Goal: Task Accomplishment & Management: Manage account settings

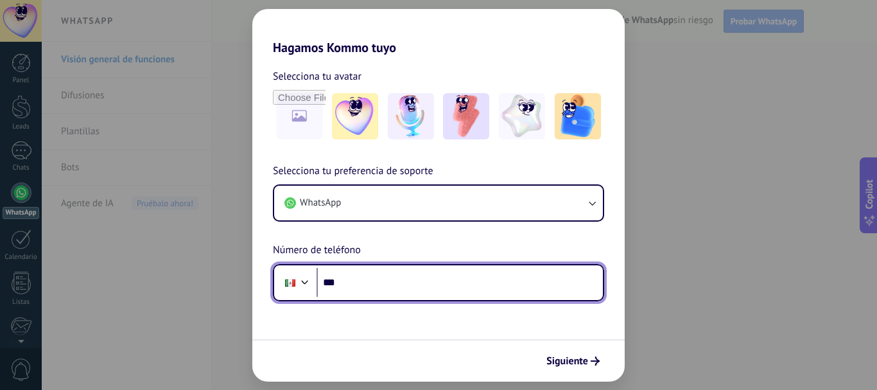
click at [368, 282] on input "***" at bounding box center [459, 283] width 286 height 30
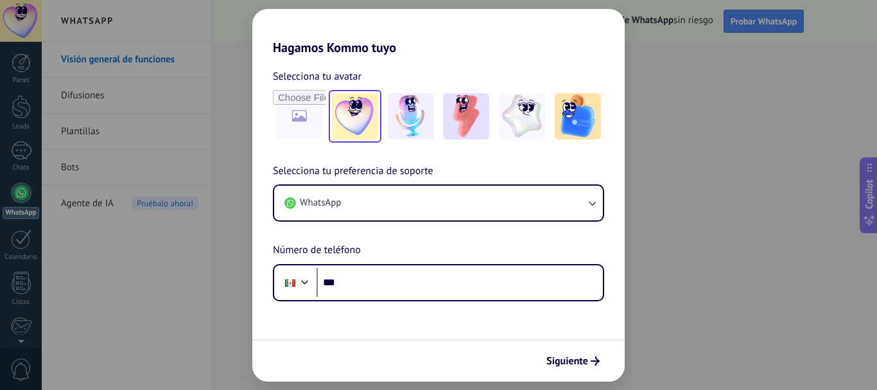
click at [363, 118] on img at bounding box center [355, 116] width 46 height 46
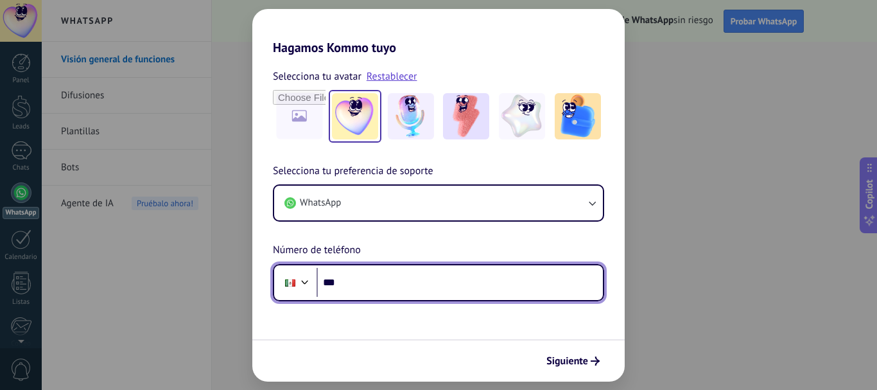
click at [372, 279] on input "***" at bounding box center [459, 283] width 286 height 30
type input "**********"
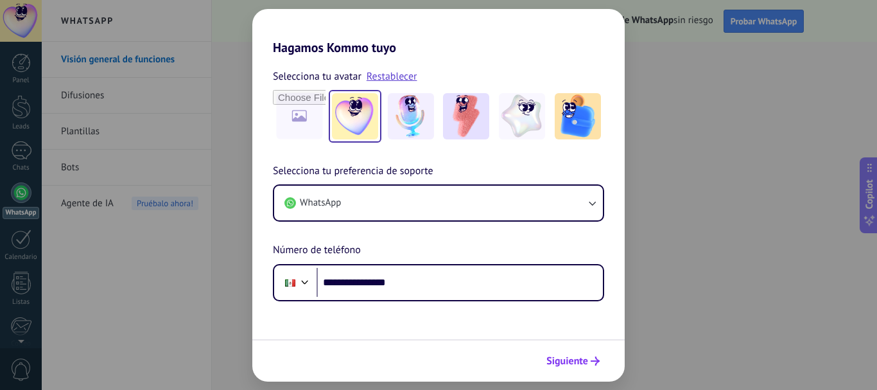
click at [572, 363] on span "Siguiente" at bounding box center [567, 360] width 42 height 9
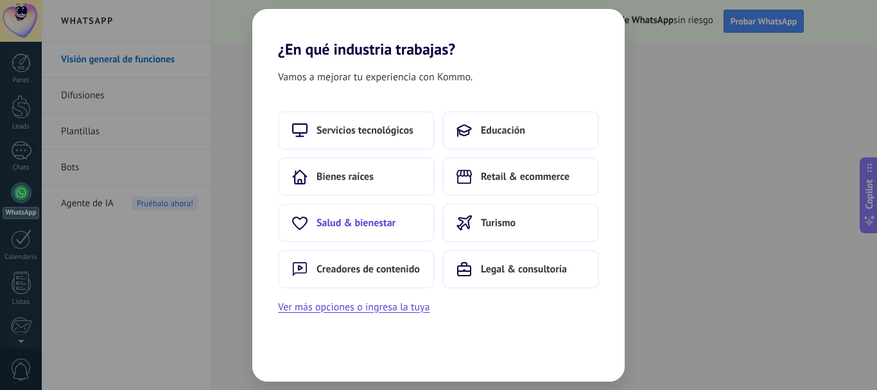
click at [393, 221] on span "Salud & bienestar" at bounding box center [355, 222] width 79 height 13
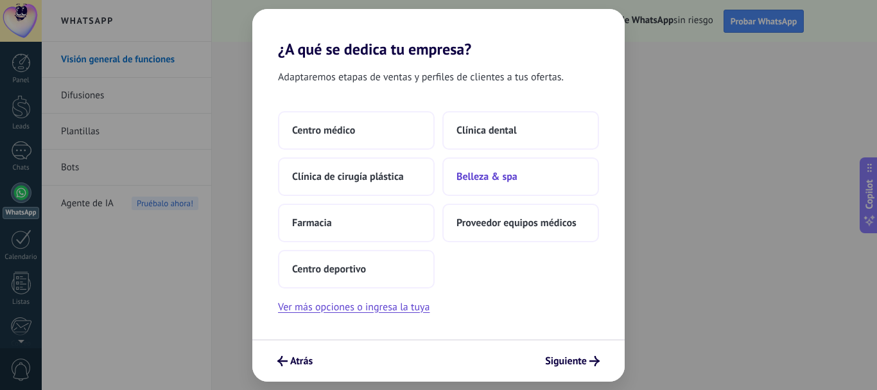
click at [504, 183] on button "Belleza & spa" at bounding box center [520, 176] width 157 height 39
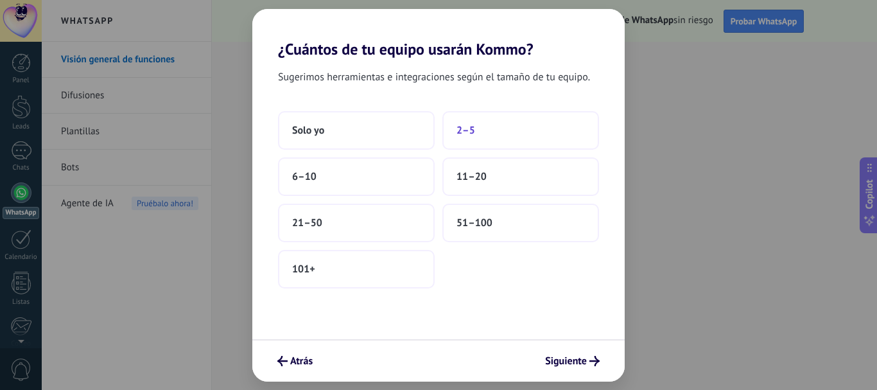
click at [493, 134] on button "2–5" at bounding box center [520, 130] width 157 height 39
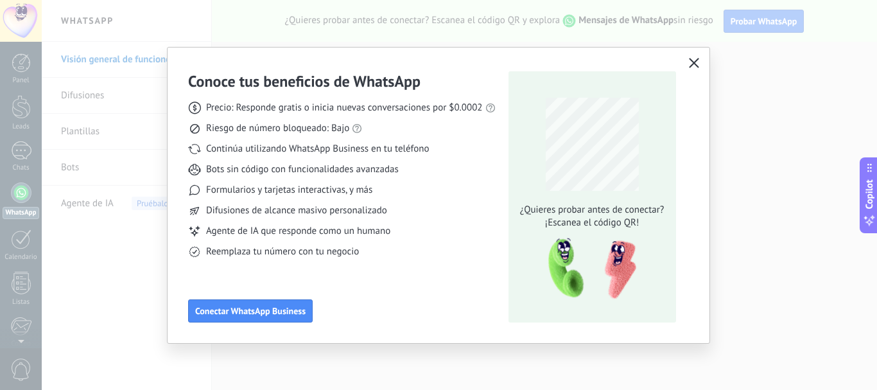
click at [689, 63] on icon "button" at bounding box center [694, 63] width 10 height 10
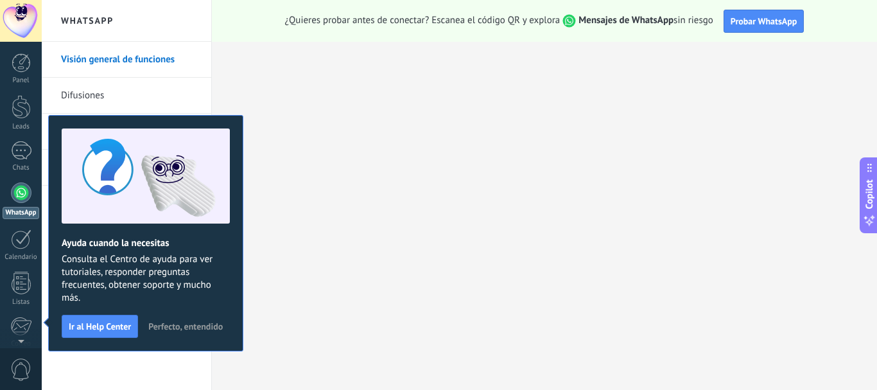
click at [20, 19] on div at bounding box center [21, 21] width 42 height 42
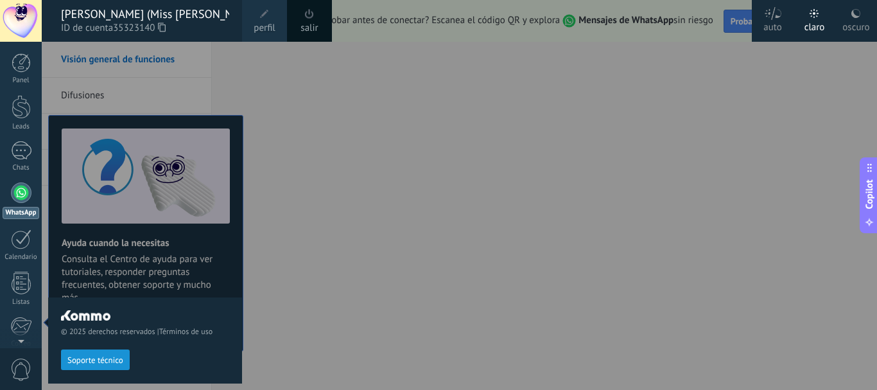
click at [263, 21] on span at bounding box center [264, 14] width 14 height 14
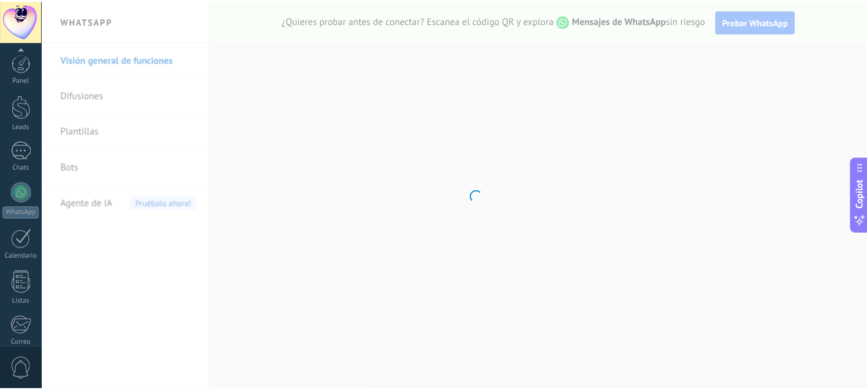
scroll to position [144, 0]
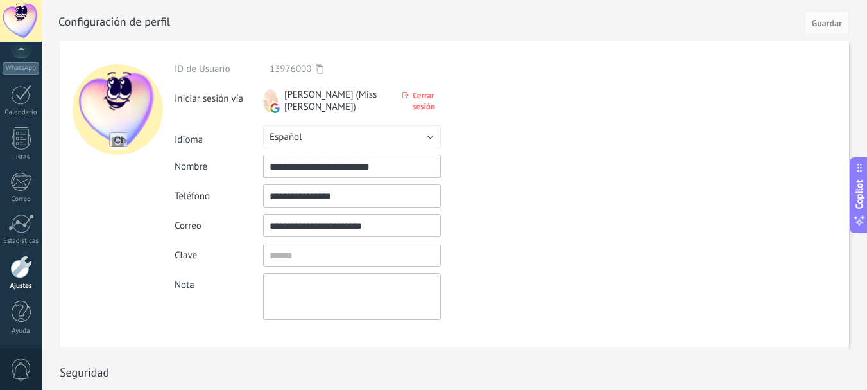
drag, startPoint x: 357, startPoint y: 155, endPoint x: 288, endPoint y: 160, distance: 68.9
click at [288, 160] on div "**********" at bounding box center [382, 191] width 415 height 257
type input "**********"
click at [305, 255] on input "textbox" at bounding box center [352, 254] width 178 height 23
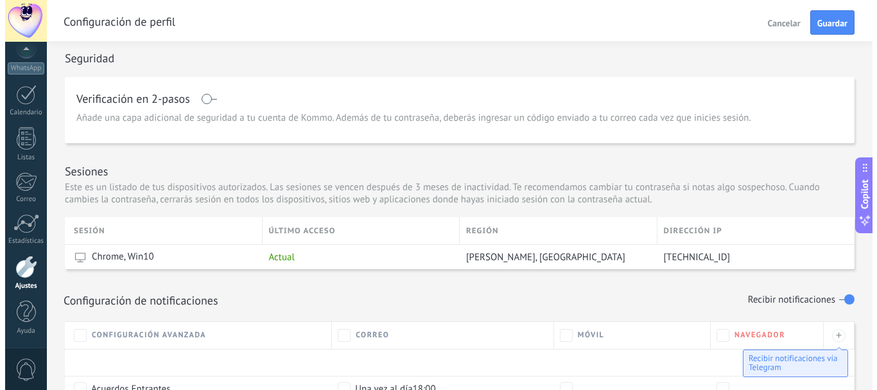
scroll to position [0, 0]
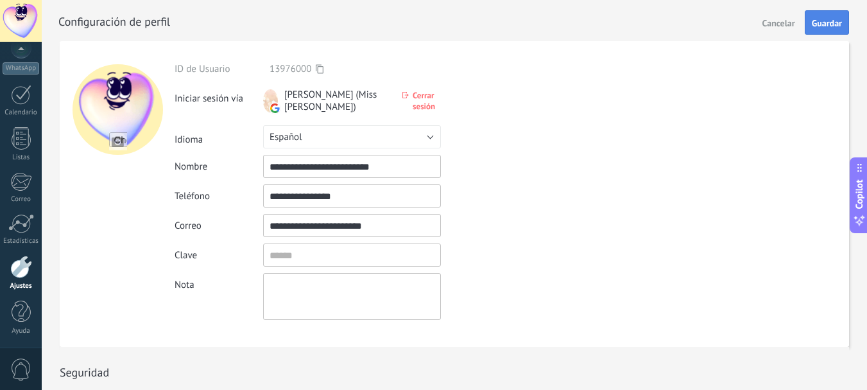
click at [832, 19] on span "Guardar" at bounding box center [827, 23] width 30 height 9
click at [320, 95] on span "[PERSON_NAME] (Miss [PERSON_NAME])" at bounding box center [337, 101] width 106 height 24
click at [366, 93] on span "[PERSON_NAME] (Miss [PERSON_NAME])" at bounding box center [337, 101] width 106 height 24
click at [320, 91] on span "[PERSON_NAME] (Miss [PERSON_NAME])" at bounding box center [337, 101] width 106 height 24
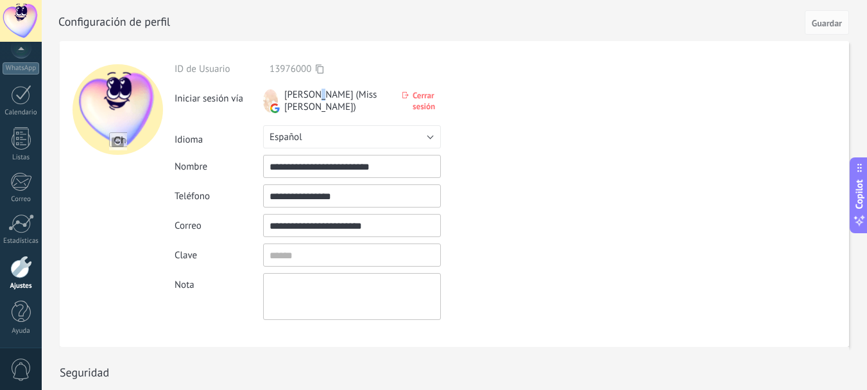
click at [320, 91] on span "[PERSON_NAME] (Miss [PERSON_NAME])" at bounding box center [337, 101] width 106 height 24
click at [319, 92] on span "[PERSON_NAME] (Miss [PERSON_NAME])" at bounding box center [337, 101] width 106 height 24
click at [320, 162] on input "**********" at bounding box center [352, 166] width 178 height 23
drag, startPoint x: 393, startPoint y: 168, endPoint x: 176, endPoint y: 154, distance: 217.4
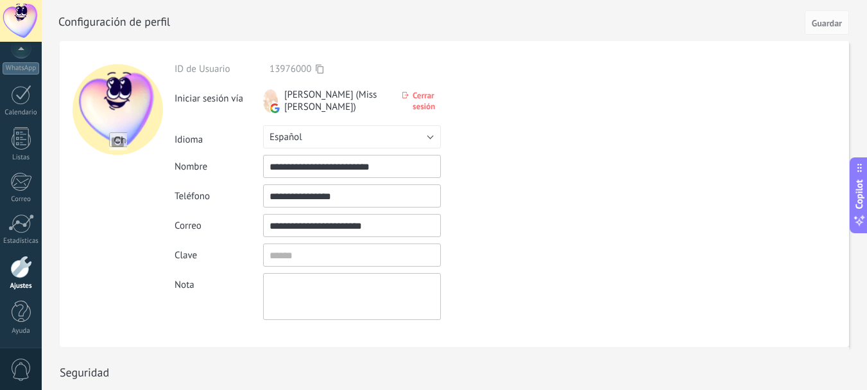
click at [184, 154] on div "**********" at bounding box center [382, 191] width 415 height 257
type input "*"
type input "**********"
click at [826, 17] on button "Guardar" at bounding box center [827, 22] width 44 height 24
click at [15, 21] on div at bounding box center [21, 21] width 42 height 42
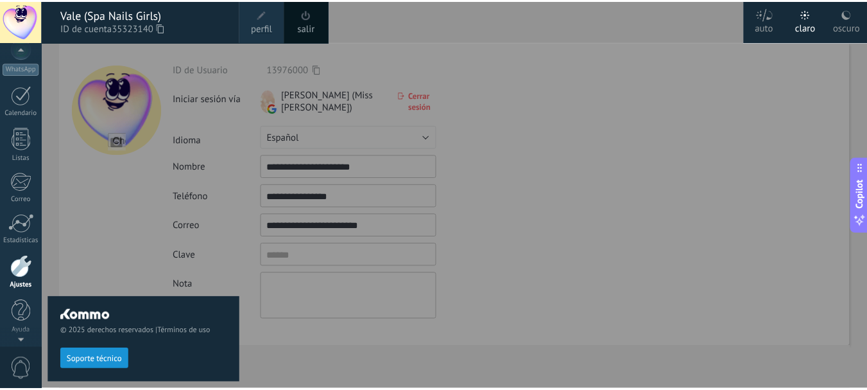
scroll to position [137, 0]
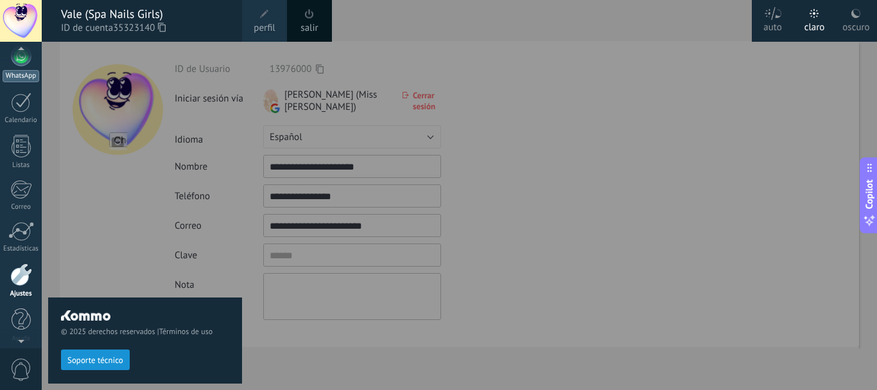
click at [21, 63] on div at bounding box center [21, 56] width 21 height 21
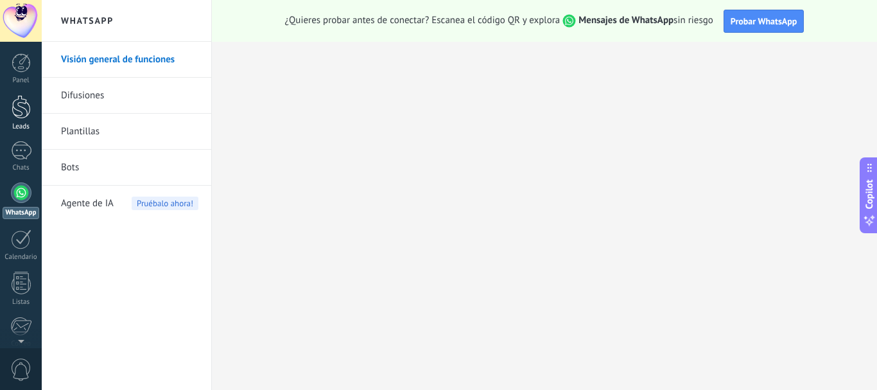
click at [26, 114] on div at bounding box center [21, 107] width 19 height 24
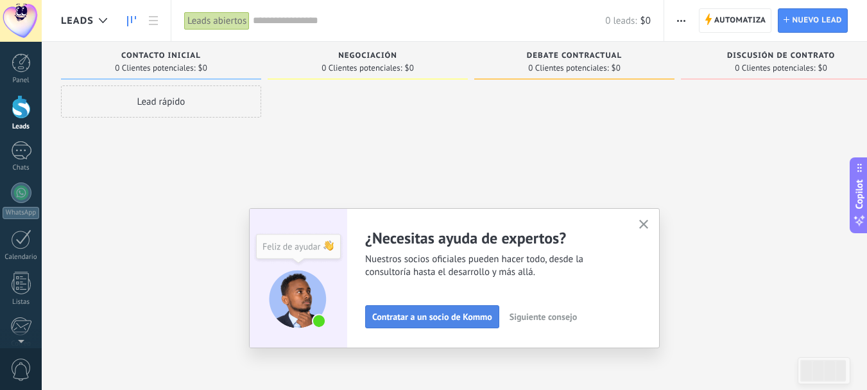
click at [484, 315] on span "Contratar a un socio de Kommo" at bounding box center [432, 316] width 120 height 9
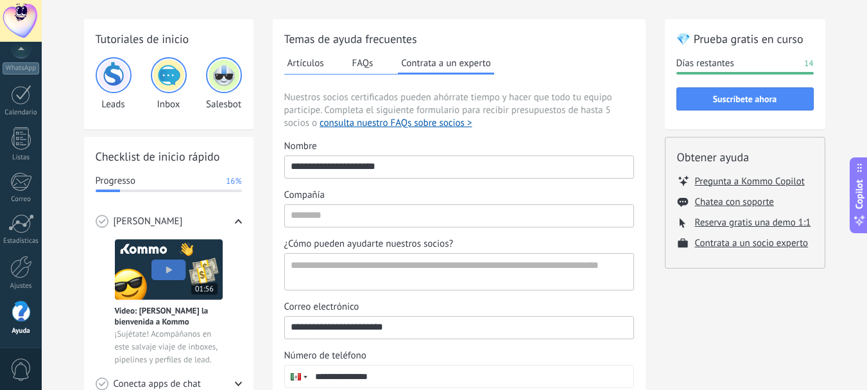
scroll to position [64, 0]
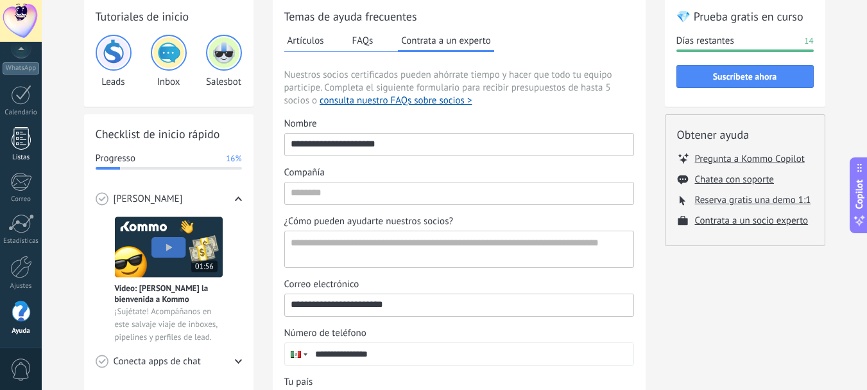
click at [10, 135] on link "Listas" at bounding box center [21, 144] width 42 height 35
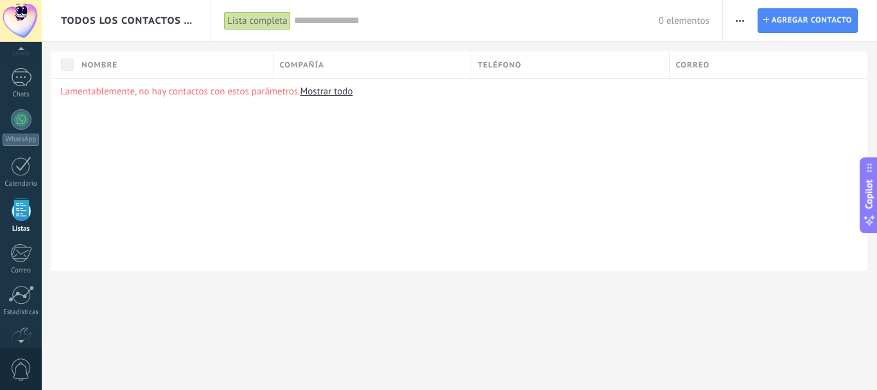
click at [21, 54] on div at bounding box center [21, 51] width 42 height 19
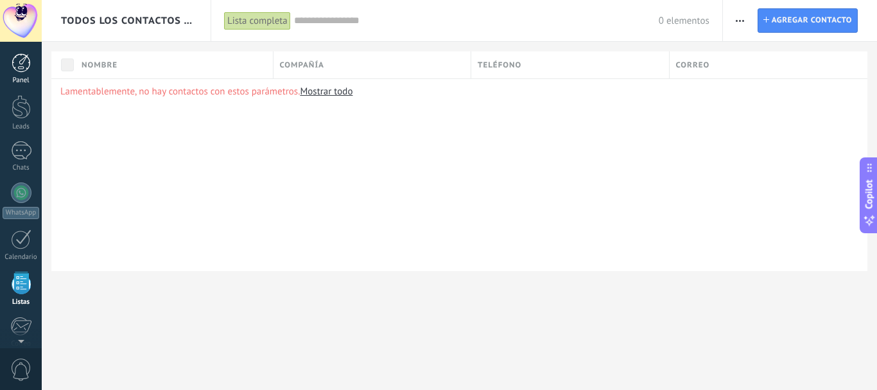
click at [18, 71] on div at bounding box center [21, 62] width 19 height 19
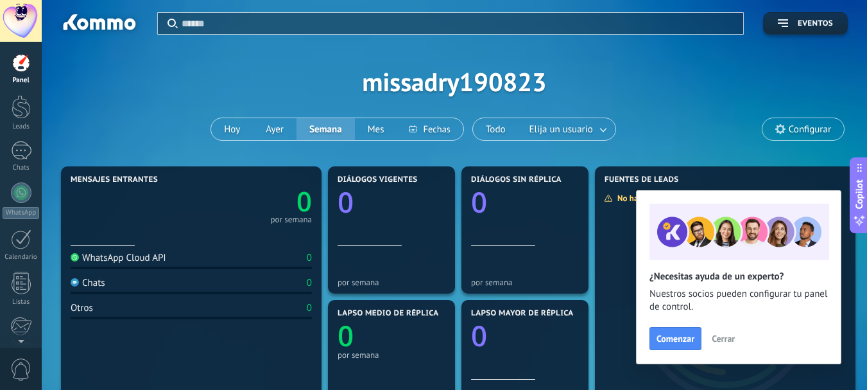
click at [671, 134] on div "Aplicar Eventos missadry190823 [DATE] [DATE] Semana Mes Todo Elija un usuario C…" at bounding box center [454, 81] width 787 height 163
click at [28, 155] on div at bounding box center [21, 150] width 21 height 19
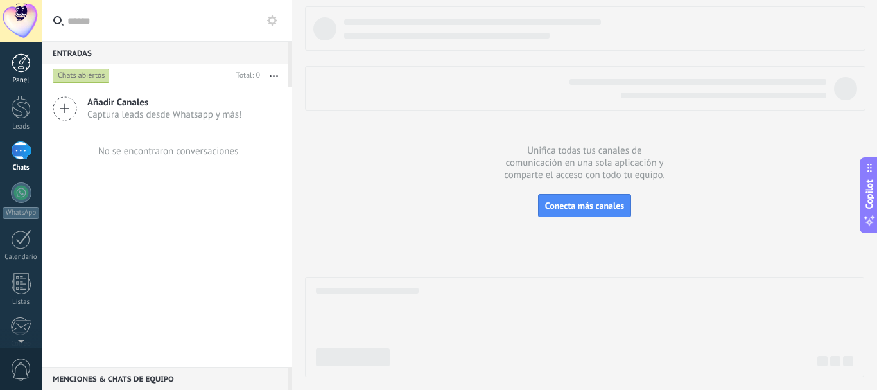
click at [17, 70] on div at bounding box center [21, 62] width 19 height 19
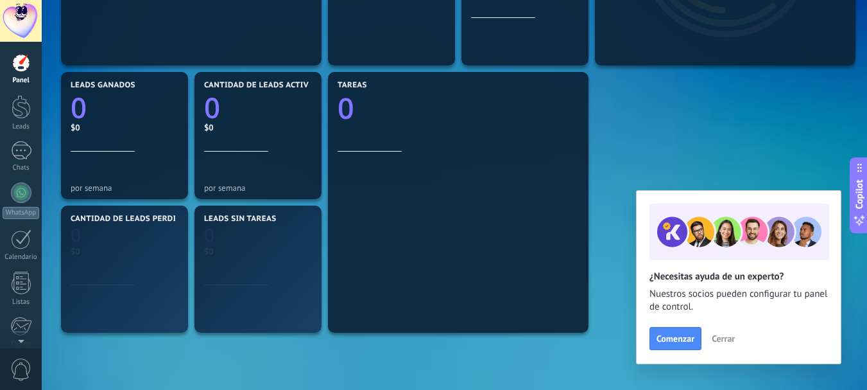
scroll to position [449, 0]
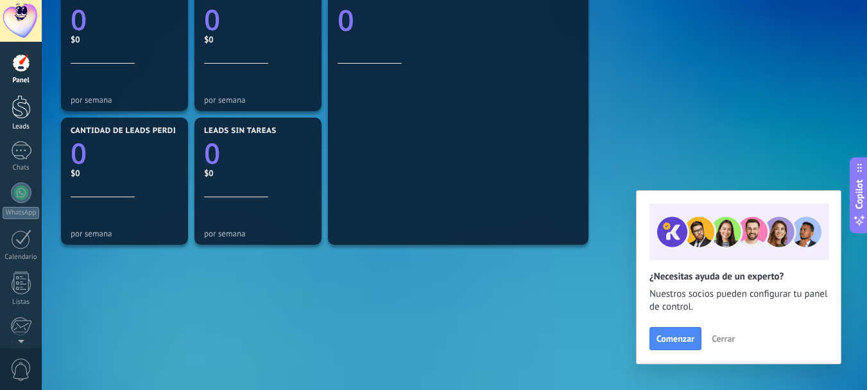
click at [22, 121] on link "Leads" at bounding box center [21, 113] width 42 height 36
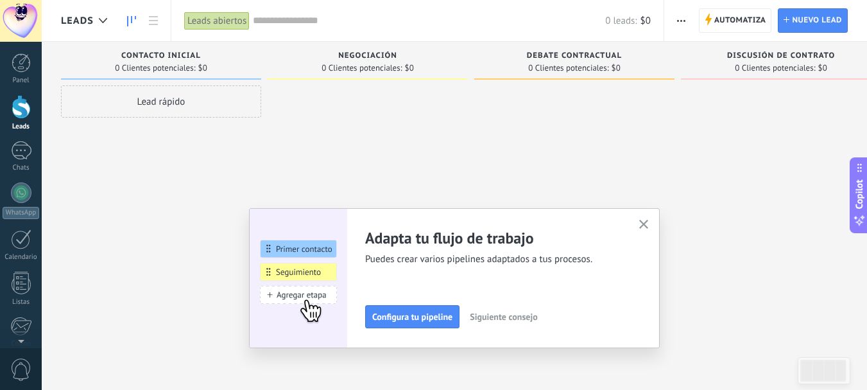
click at [646, 225] on icon "button" at bounding box center [644, 225] width 10 height 10
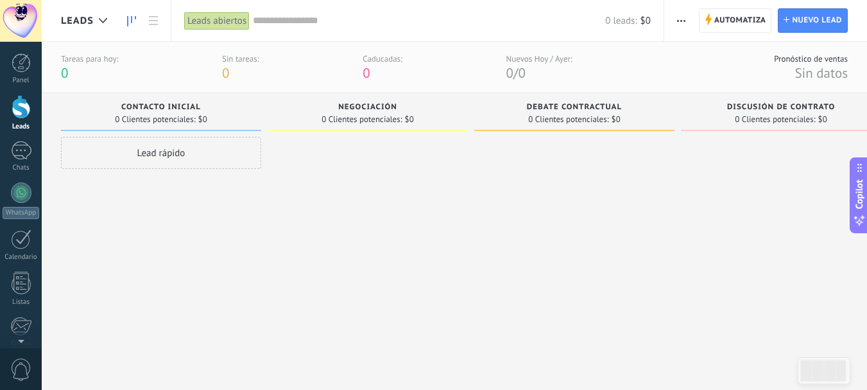
click at [211, 149] on div "Lead rápido" at bounding box center [161, 153] width 200 height 32
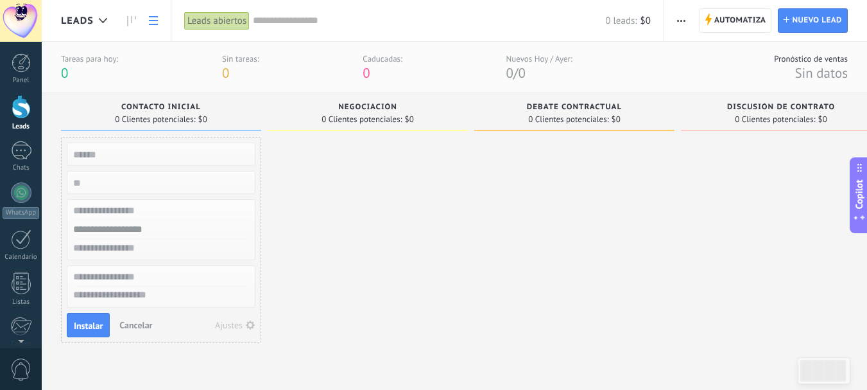
click at [155, 20] on use at bounding box center [153, 20] width 9 height 9
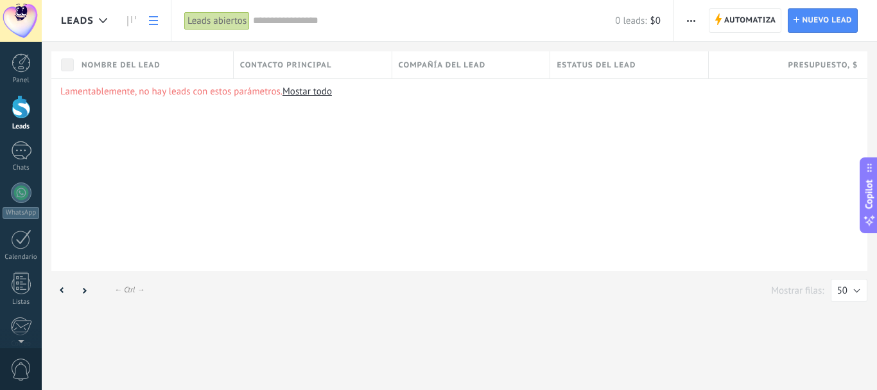
click at [0, 3] on div at bounding box center [21, 21] width 42 height 42
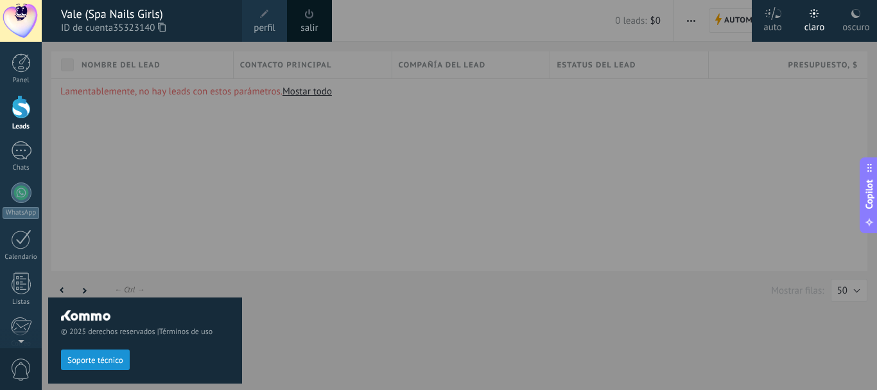
click at [311, 17] on span at bounding box center [309, 14] width 9 height 10
